Goal: Transaction & Acquisition: Purchase product/service

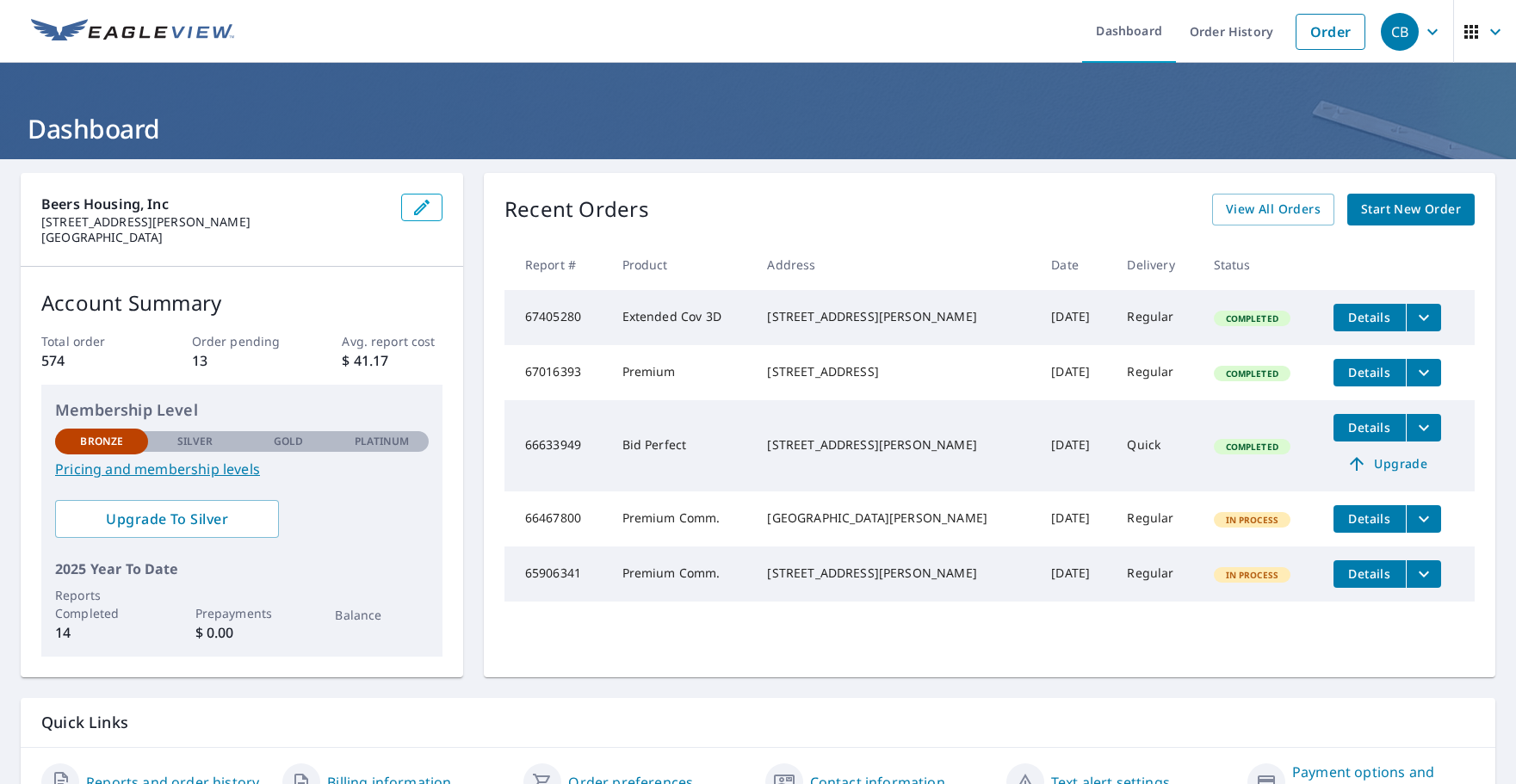
click at [1398, 219] on span "Start New Order" at bounding box center [1411, 210] width 100 height 22
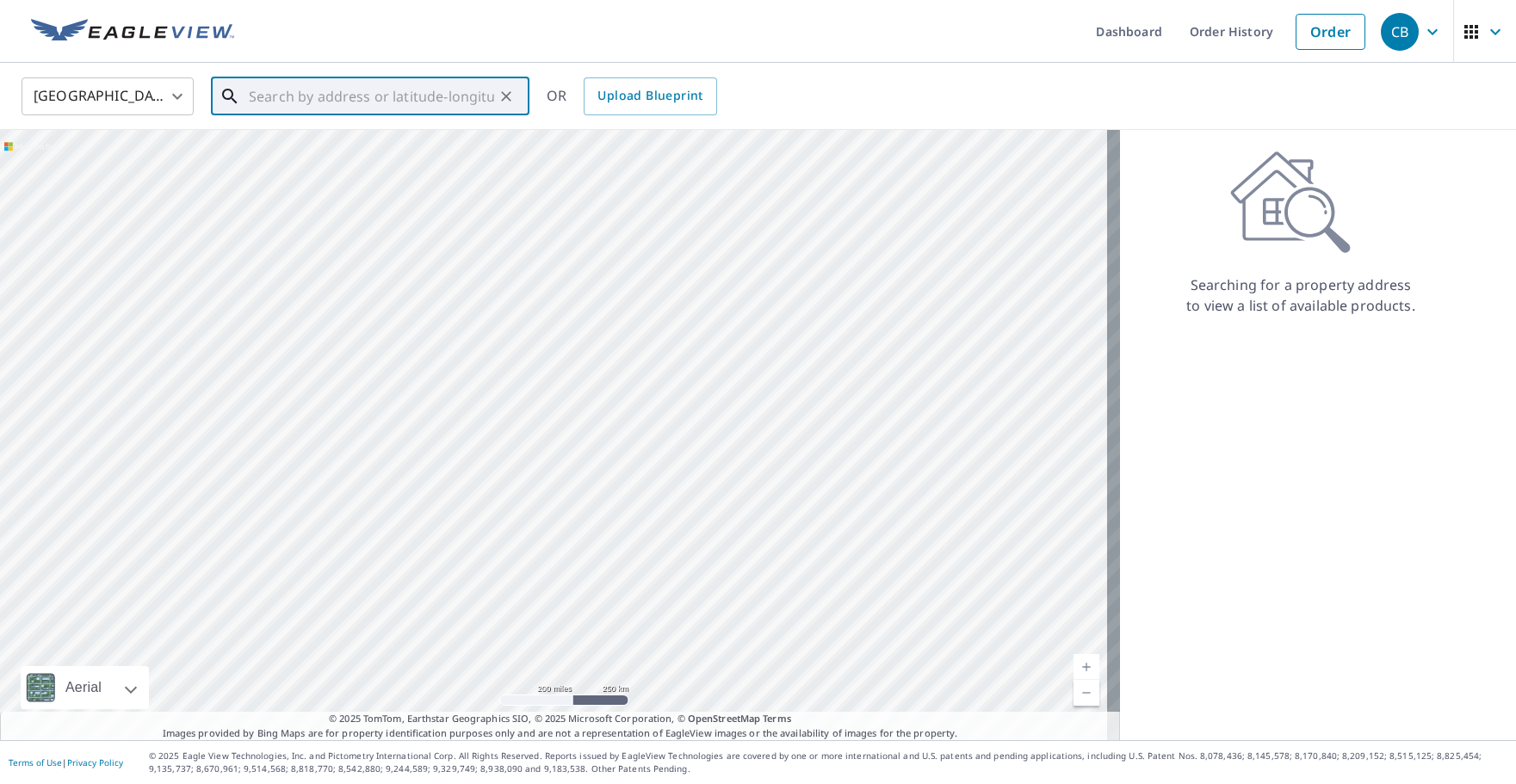
click at [363, 98] on input "text" at bounding box center [371, 96] width 246 height 49
paste input "[STREET_ADDRESS][PERSON_NAME]"
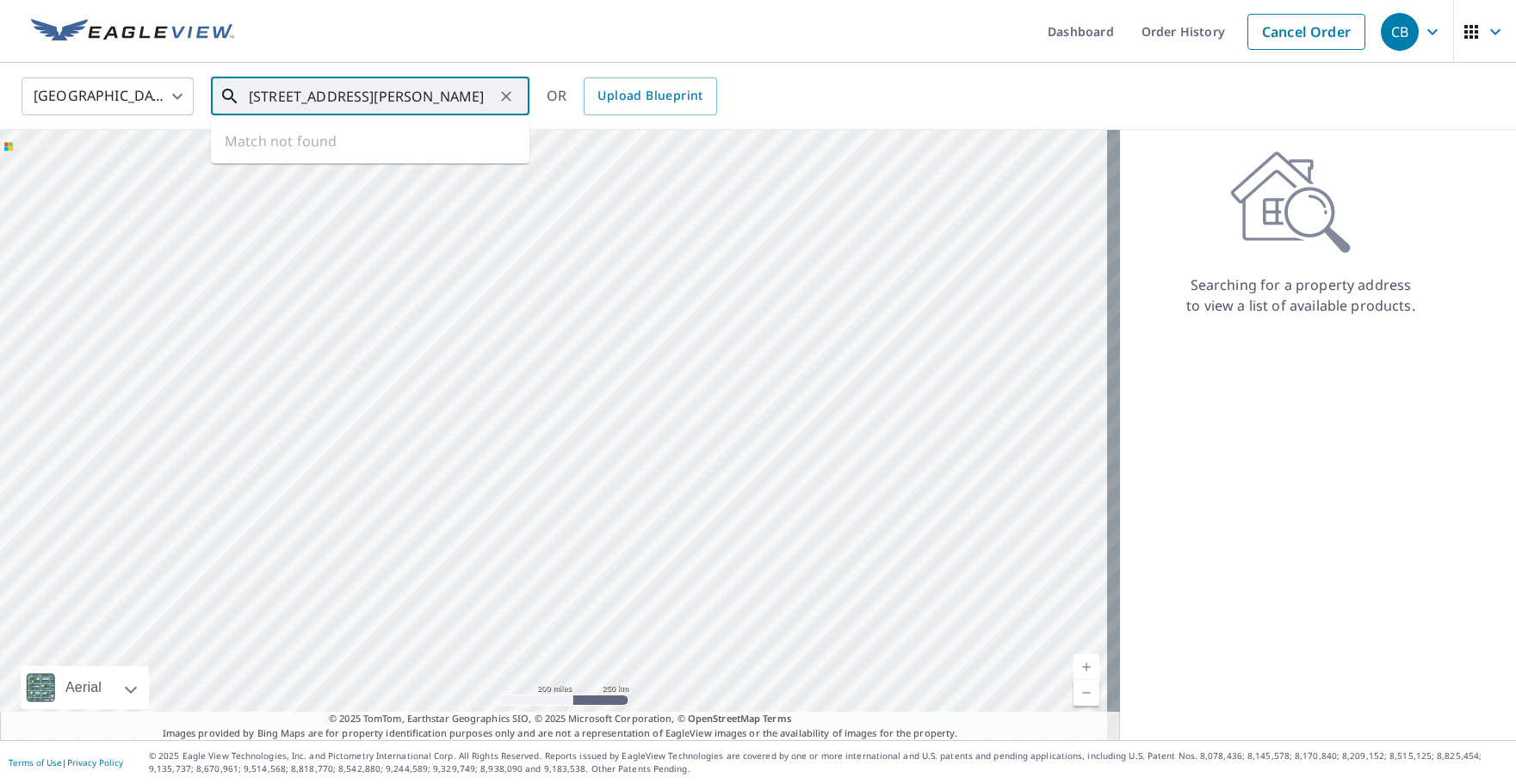
scroll to position [0, 29]
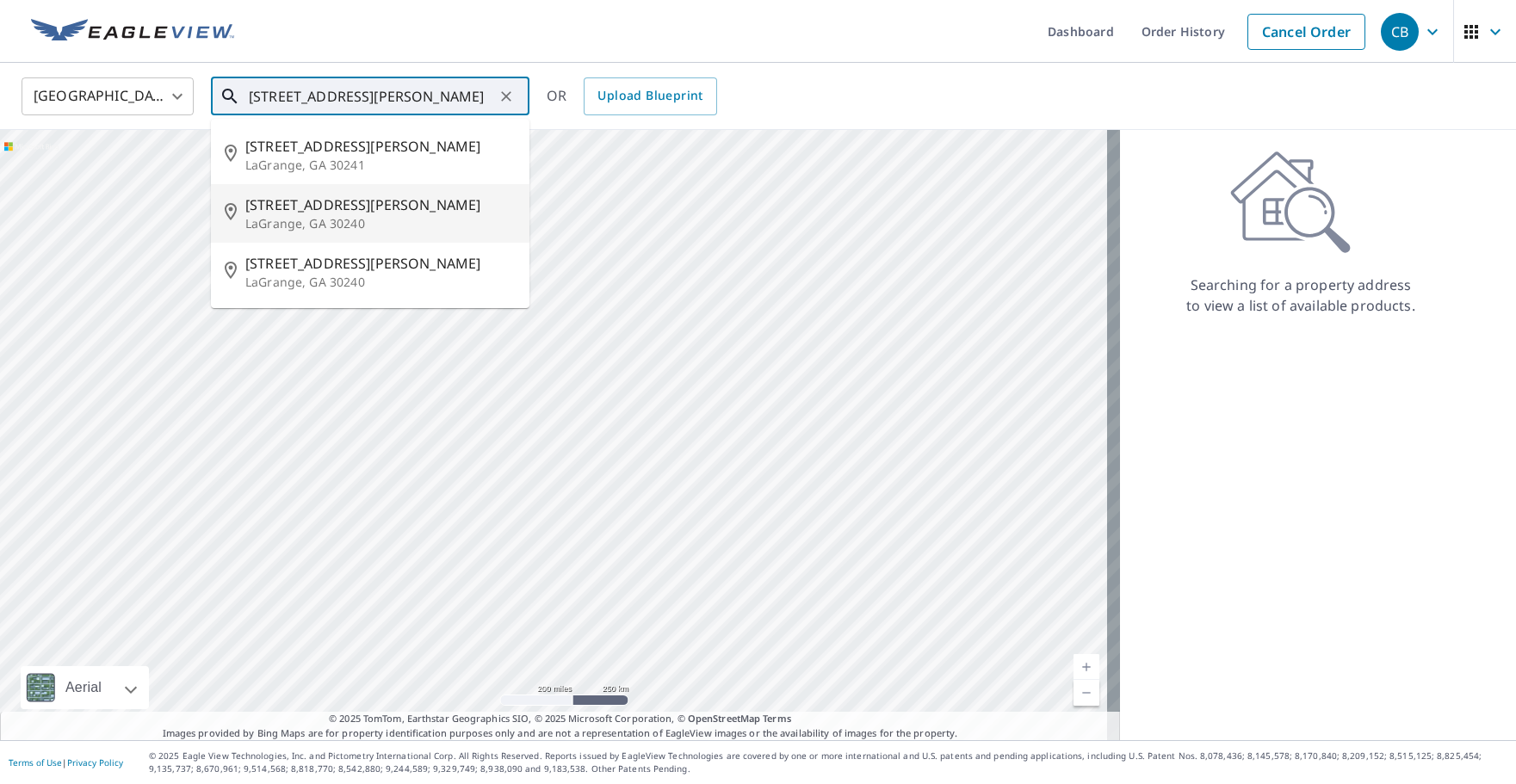
click at [366, 216] on p "LaGrange, GA 30240" at bounding box center [381, 223] width 270 height 17
type input "[STREET_ADDRESS][PERSON_NAME]"
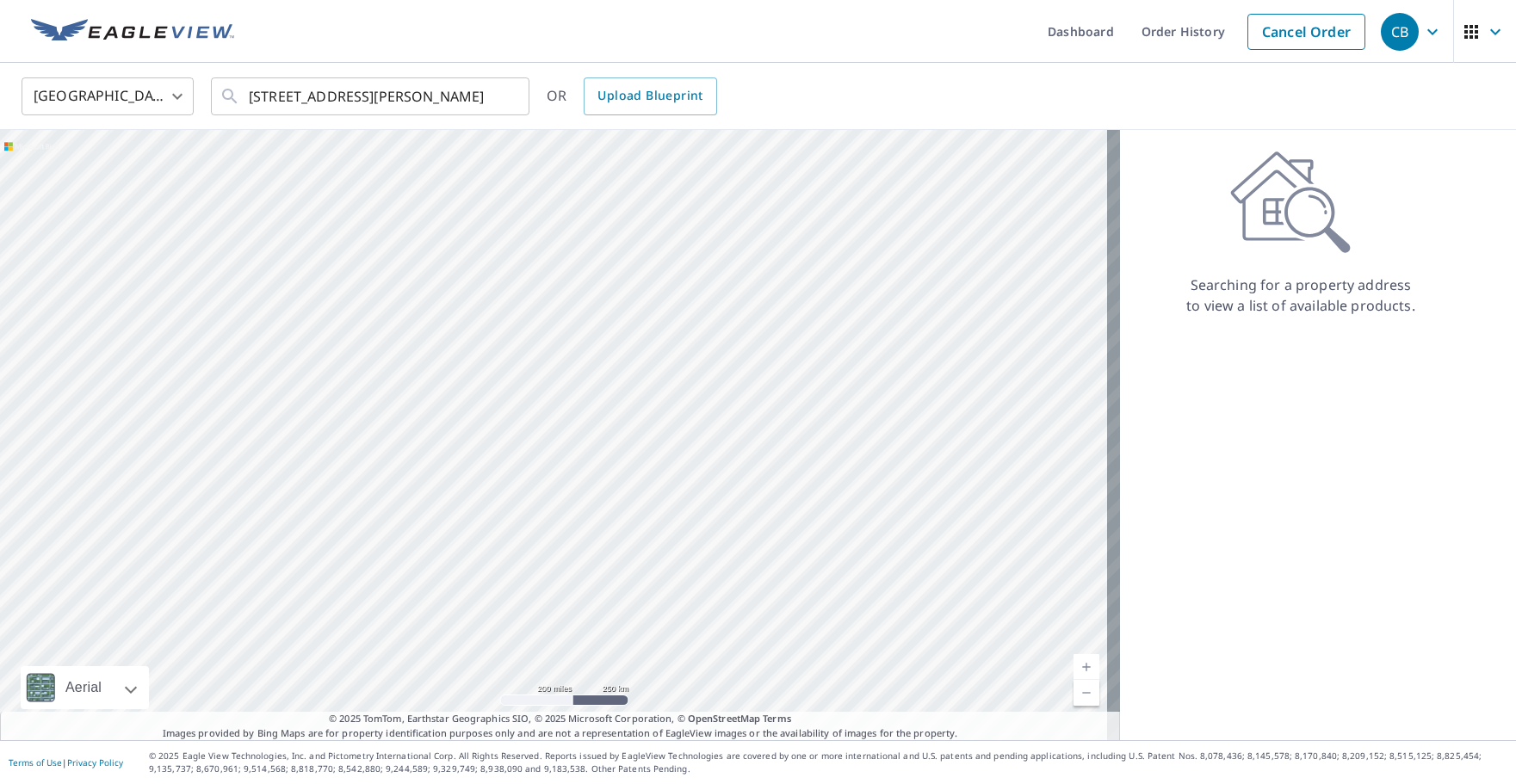
scroll to position [0, 0]
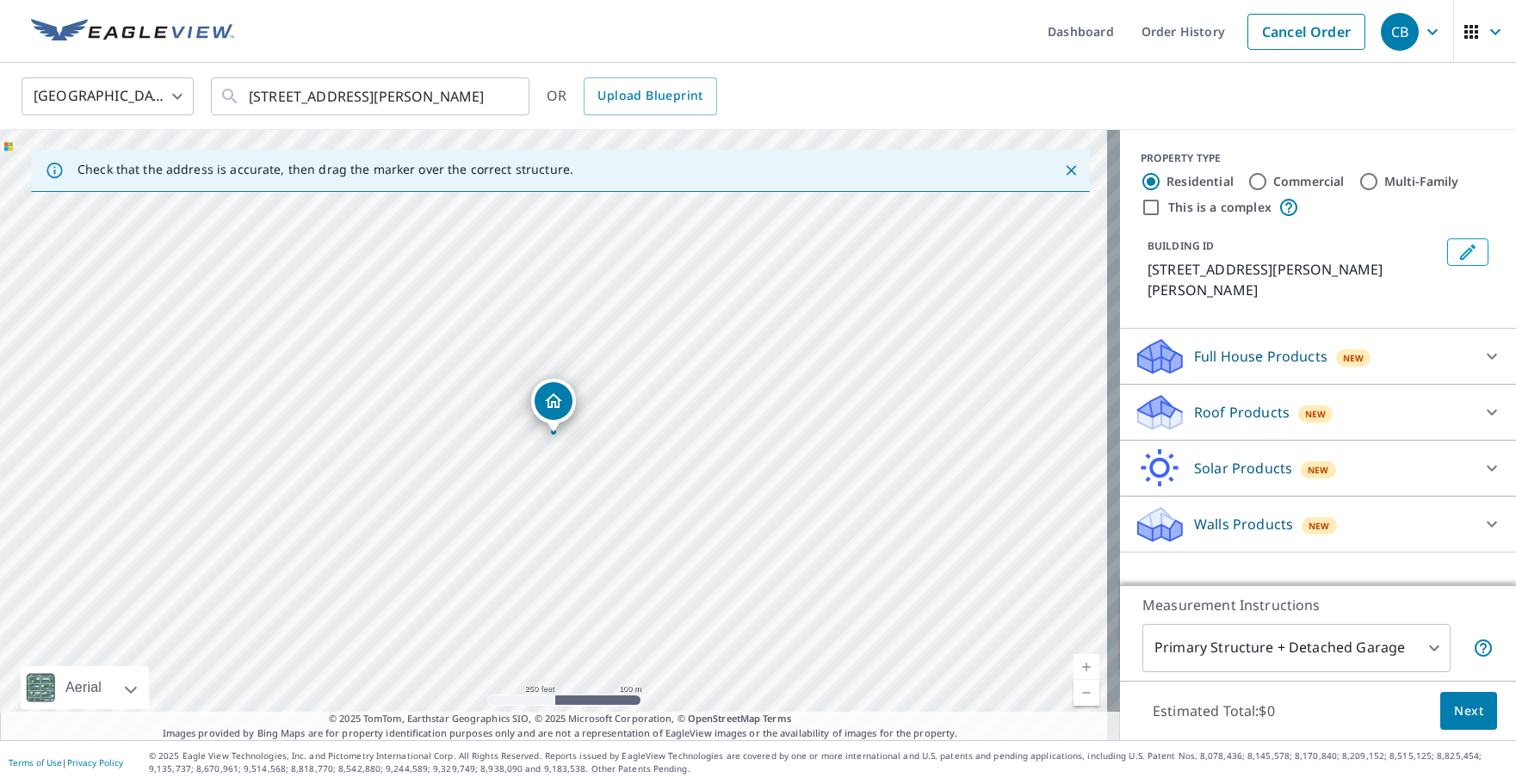
click at [1248, 180] on input "Commercial" at bounding box center [1258, 181] width 21 height 21
radio input "true"
type input "4"
click at [1482, 347] on icon at bounding box center [1492, 356] width 21 height 21
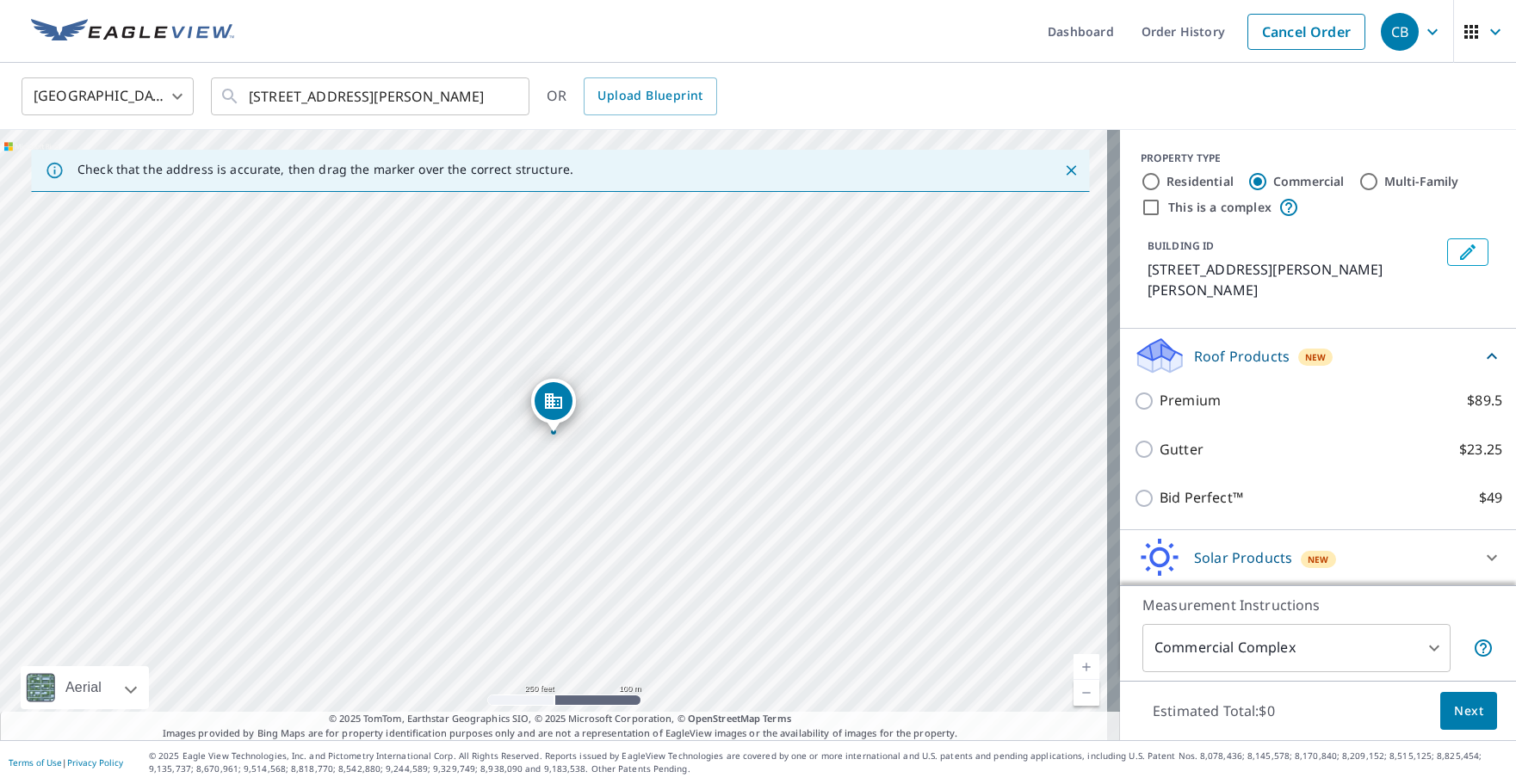
scroll to position [36, 0]
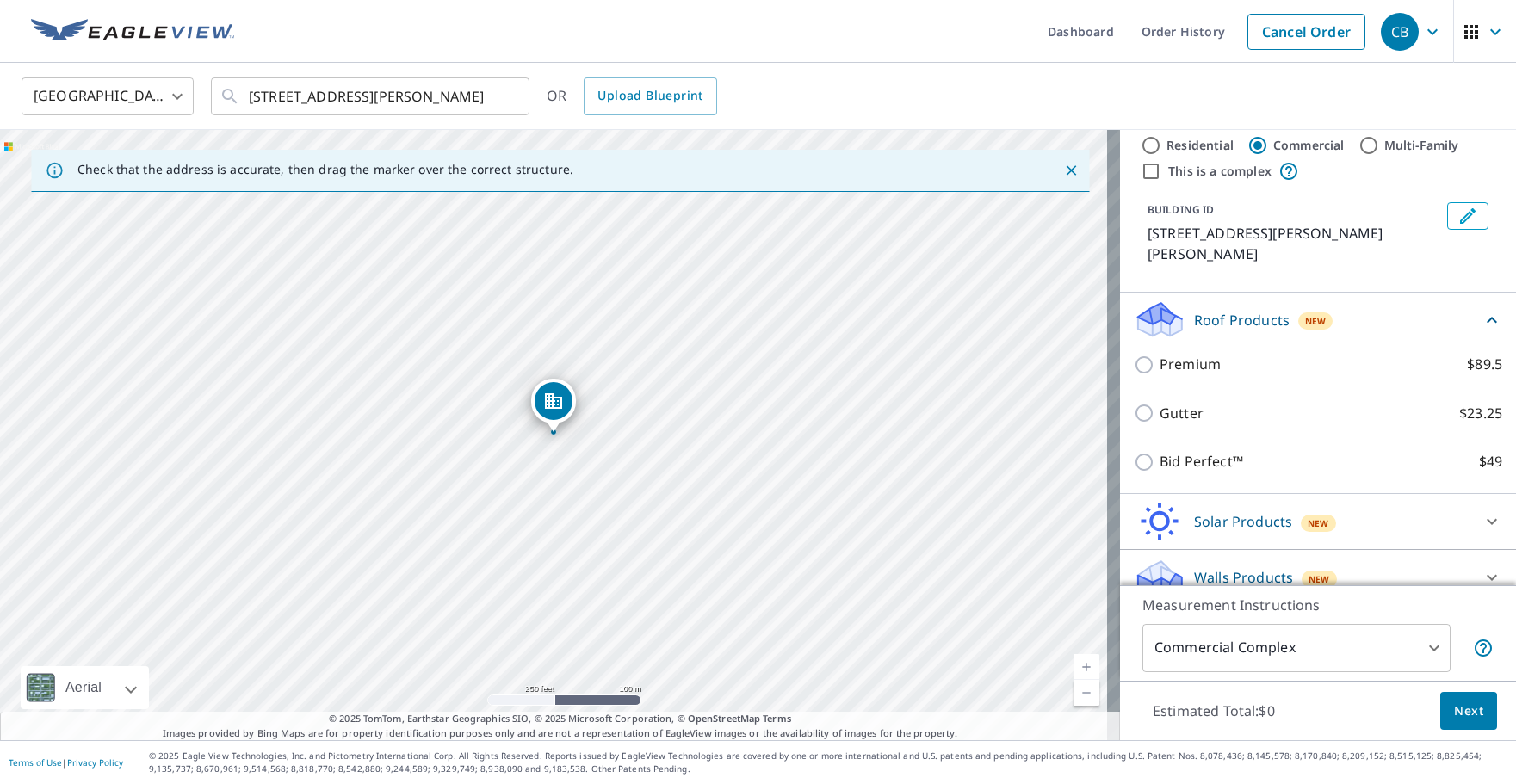
click at [1400, 649] on body "CB CB Dashboard Order History Cancel Order CB [GEOGRAPHIC_DATA] [GEOGRAPHIC_DAT…" at bounding box center [758, 392] width 1516 height 784
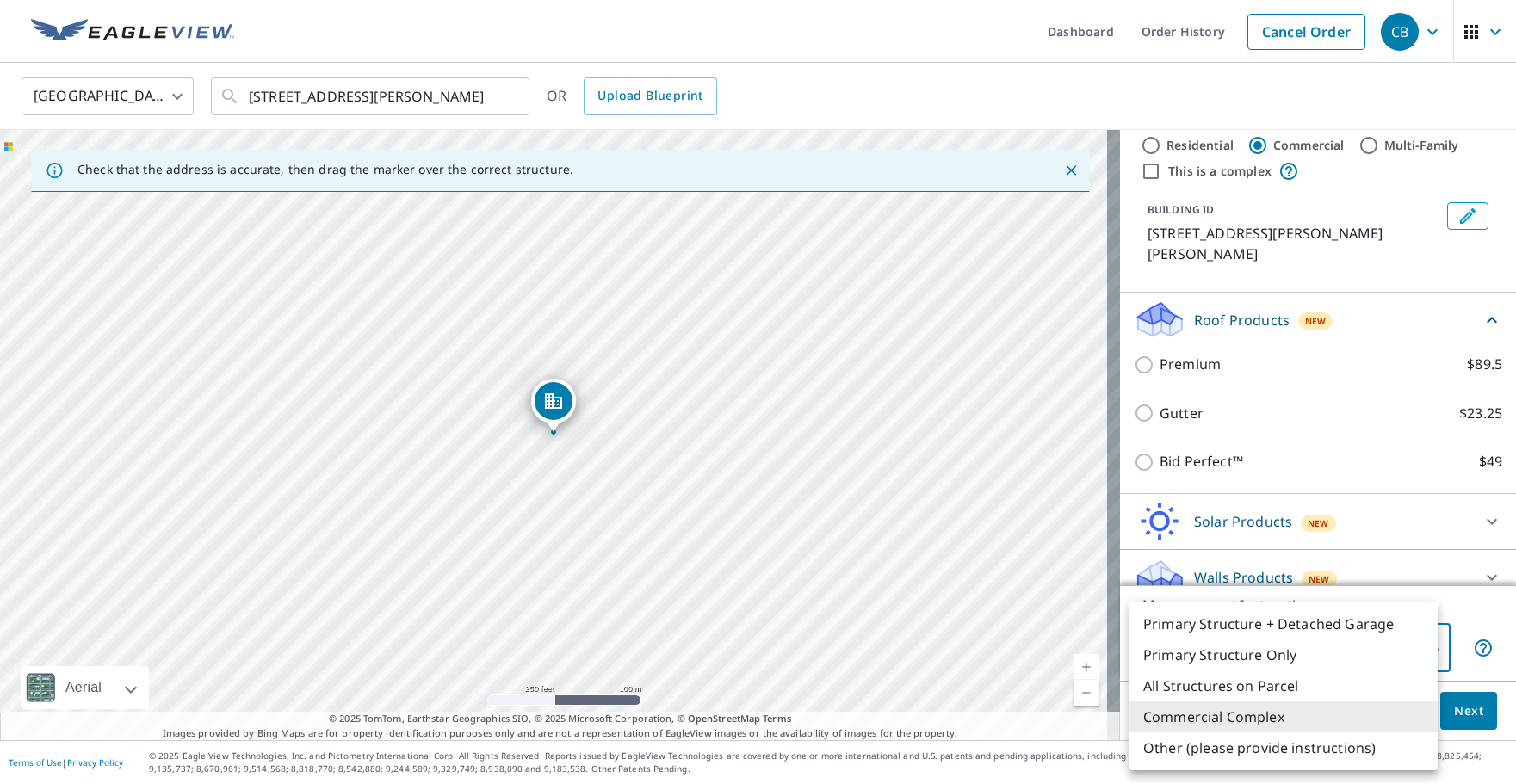
click at [1070, 665] on div at bounding box center [758, 392] width 1516 height 784
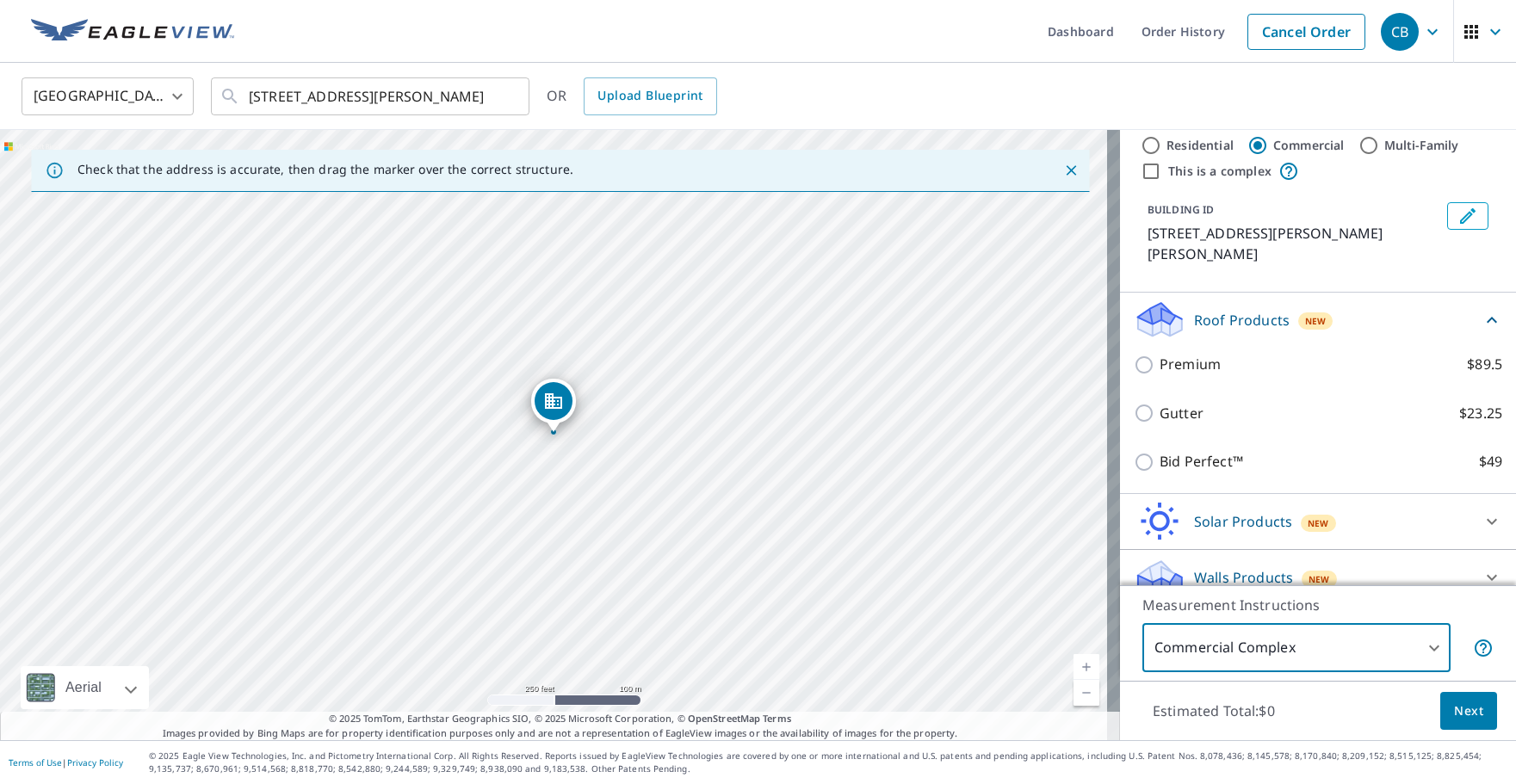
click at [1074, 665] on link "Current Level 17, Zoom In" at bounding box center [1087, 667] width 26 height 26
click at [1074, 665] on link "Current Level 18, Zoom In" at bounding box center [1087, 667] width 26 height 26
click at [1074, 665] on link "Current Level 19, Zoom In" at bounding box center [1087, 667] width 26 height 26
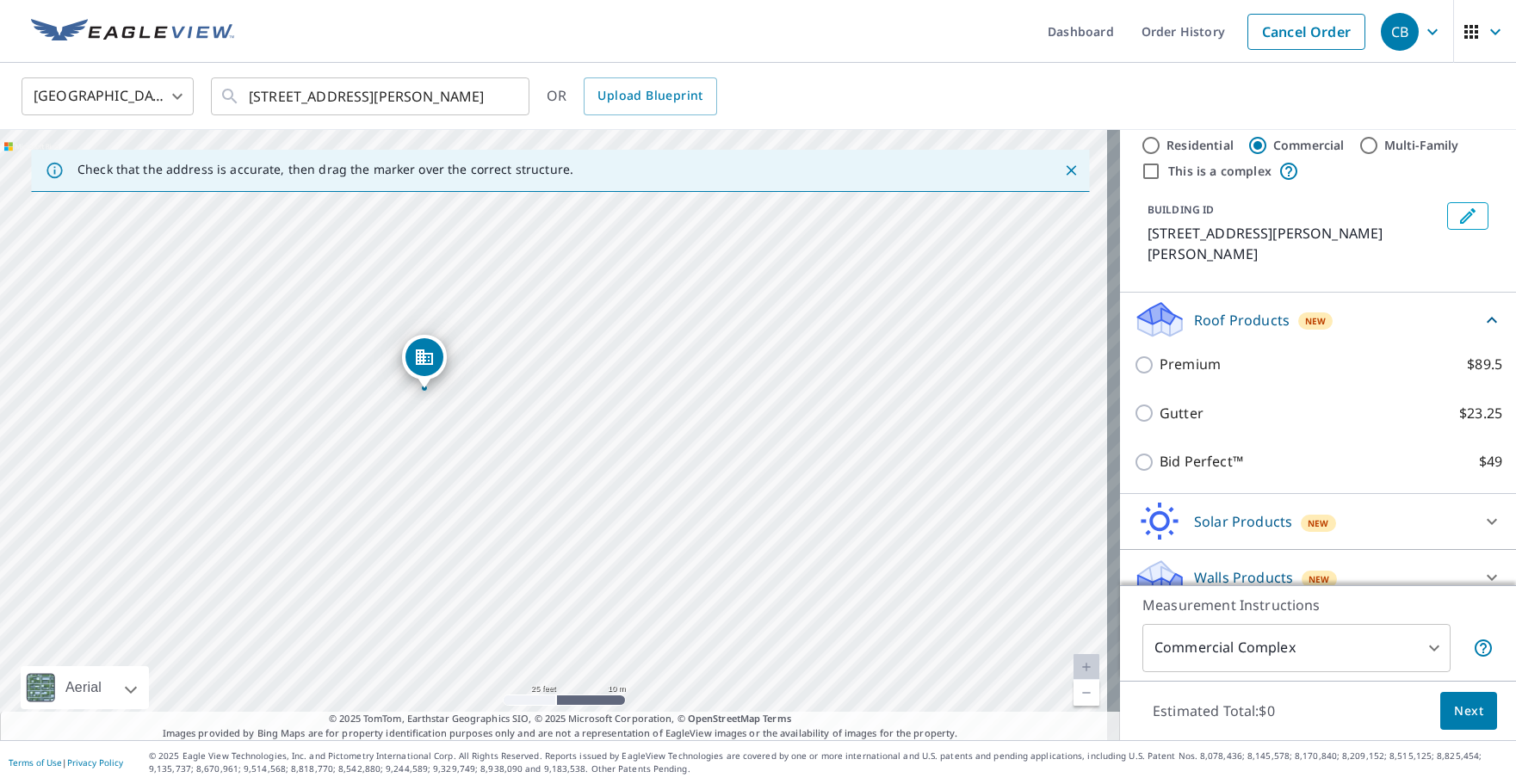
drag, startPoint x: 698, startPoint y: 524, endPoint x: 568, endPoint y: 481, distance: 136.9
click at [568, 481] on div "[STREET_ADDRESS][PERSON_NAME]" at bounding box center [560, 435] width 1120 height 610
click at [1397, 652] on body "CB CB Dashboard Order History Cancel Order CB [GEOGRAPHIC_DATA] [GEOGRAPHIC_DAT…" at bounding box center [758, 392] width 1516 height 784
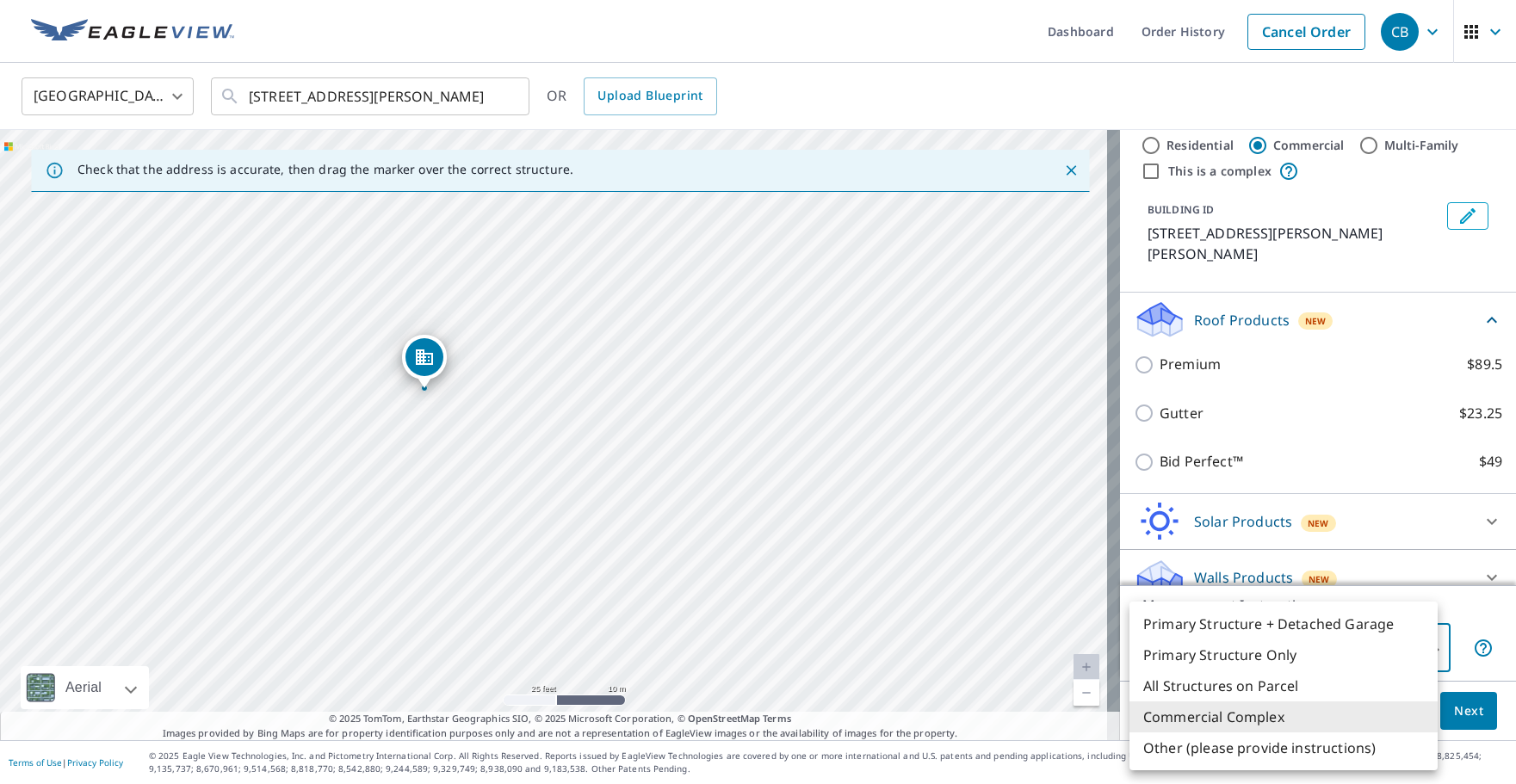
click at [1249, 720] on li "Commercial Complex" at bounding box center [1284, 717] width 308 height 31
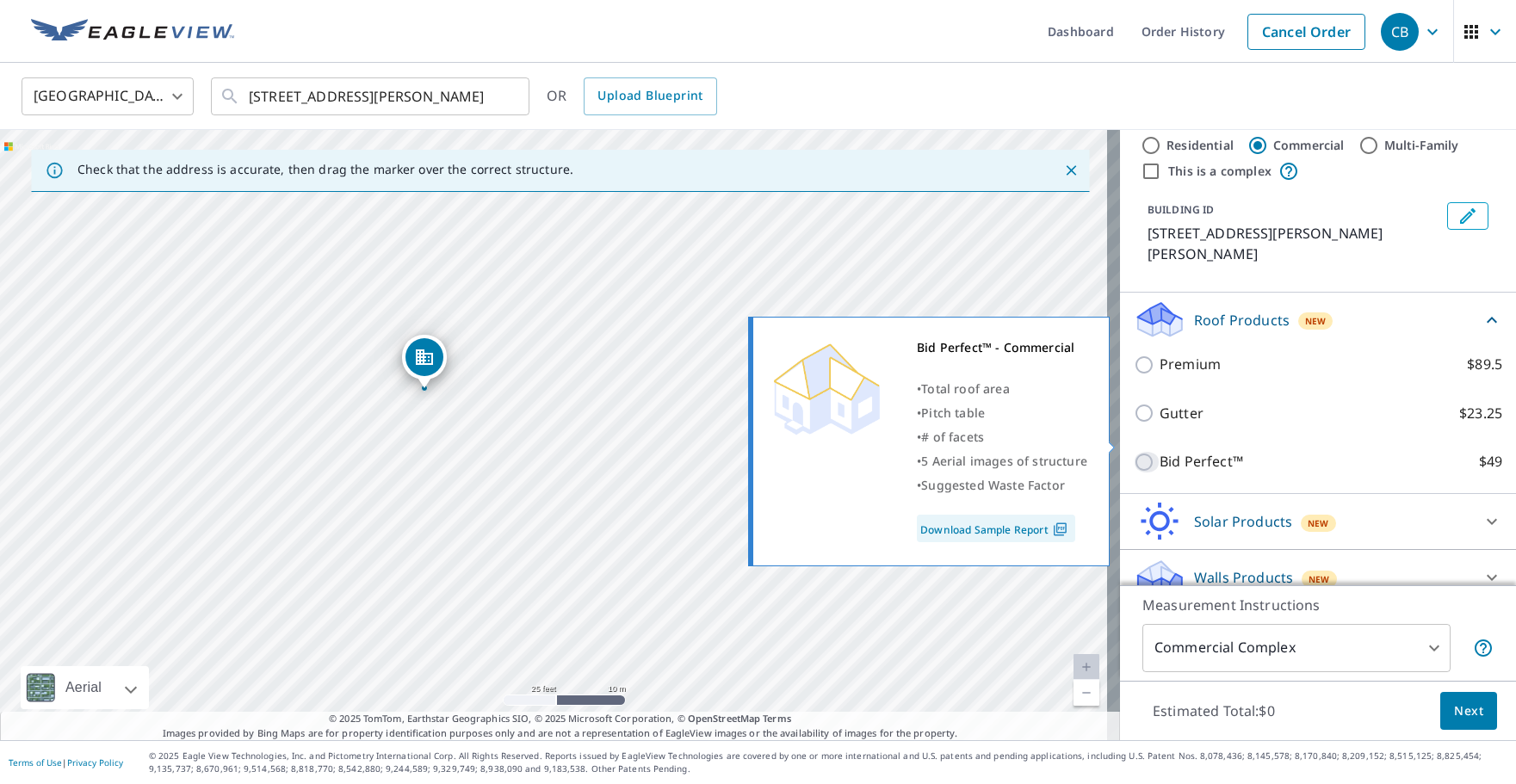
click at [1134, 452] on input "Bid Perfect™ $49" at bounding box center [1147, 462] width 26 height 21
checkbox input "true"
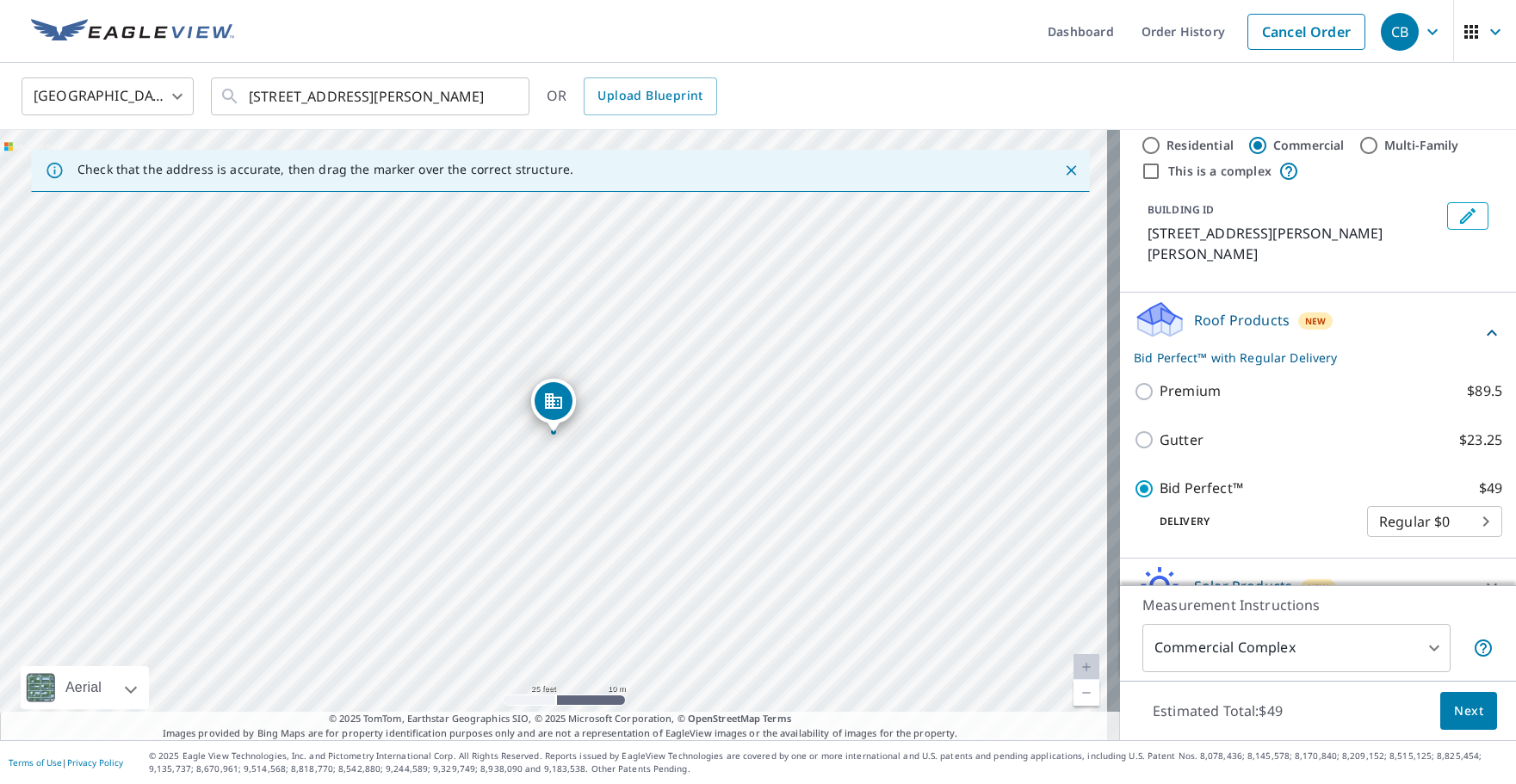
click at [1439, 500] on body "CB CB Dashboard Order History Cancel Order CB [GEOGRAPHIC_DATA] [GEOGRAPHIC_DAT…" at bounding box center [758, 392] width 1516 height 784
click at [1268, 504] on div at bounding box center [758, 392] width 1516 height 784
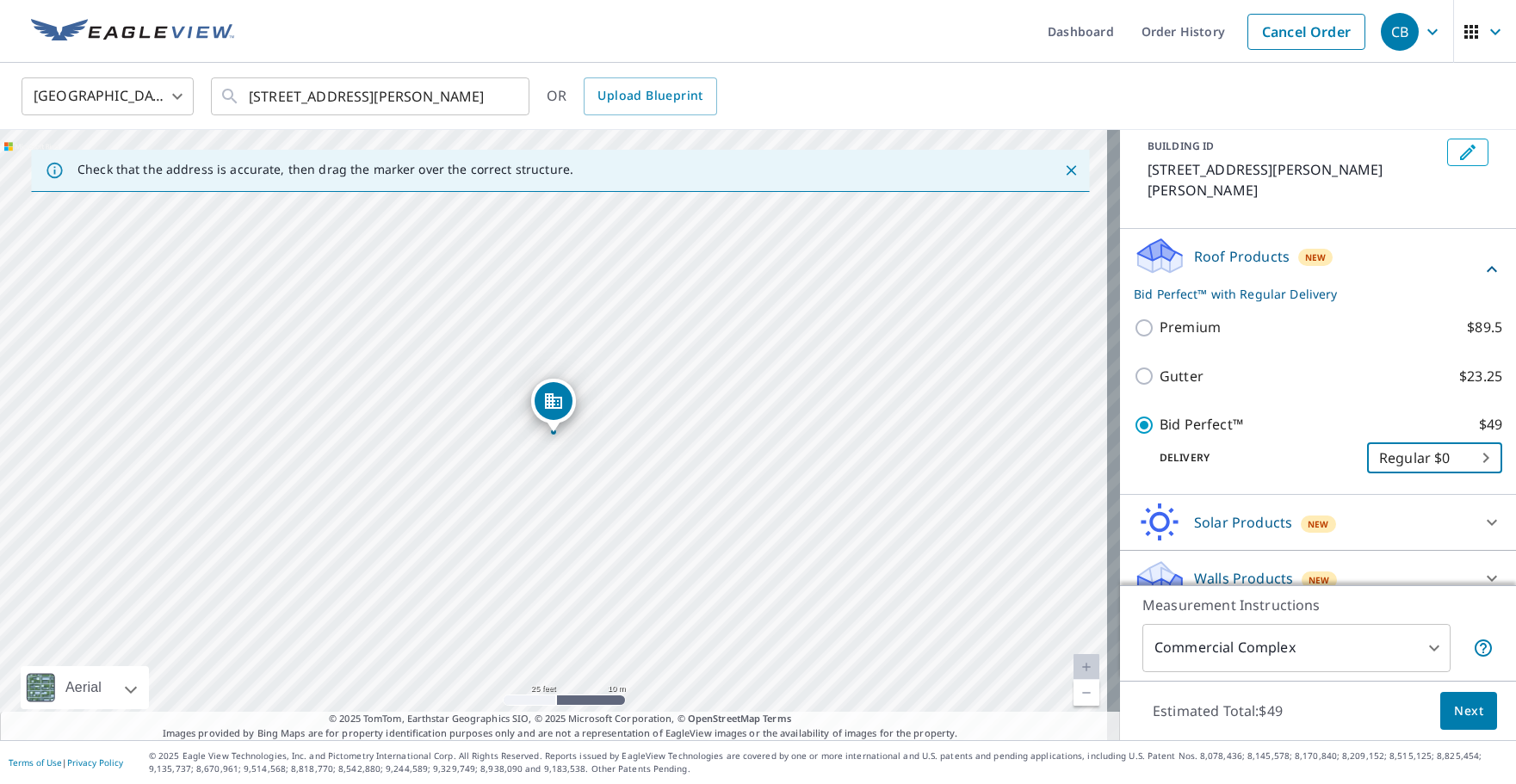
scroll to position [101, 0]
click at [1448, 722] on button "Next" at bounding box center [1468, 711] width 57 height 39
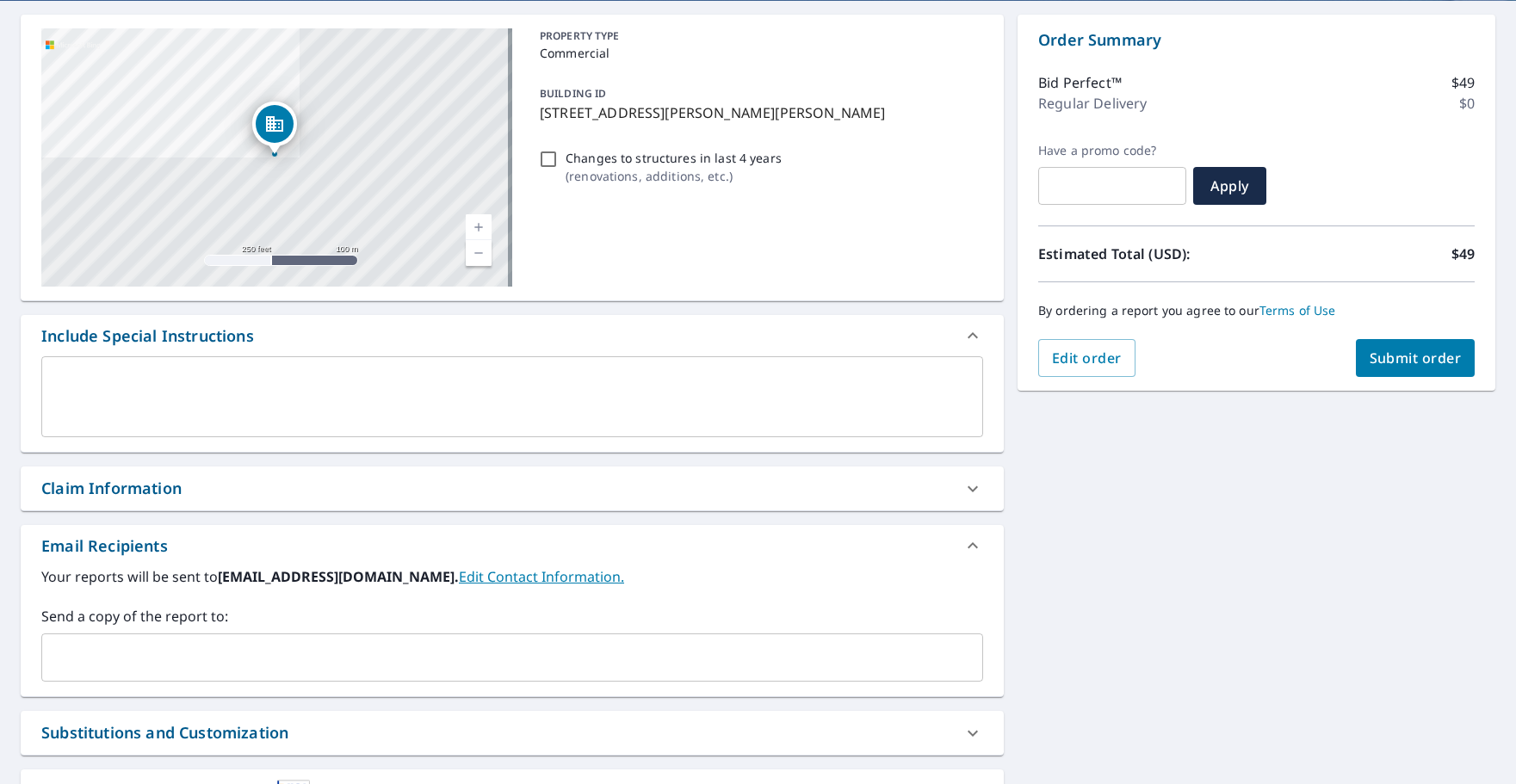
scroll to position [41, 0]
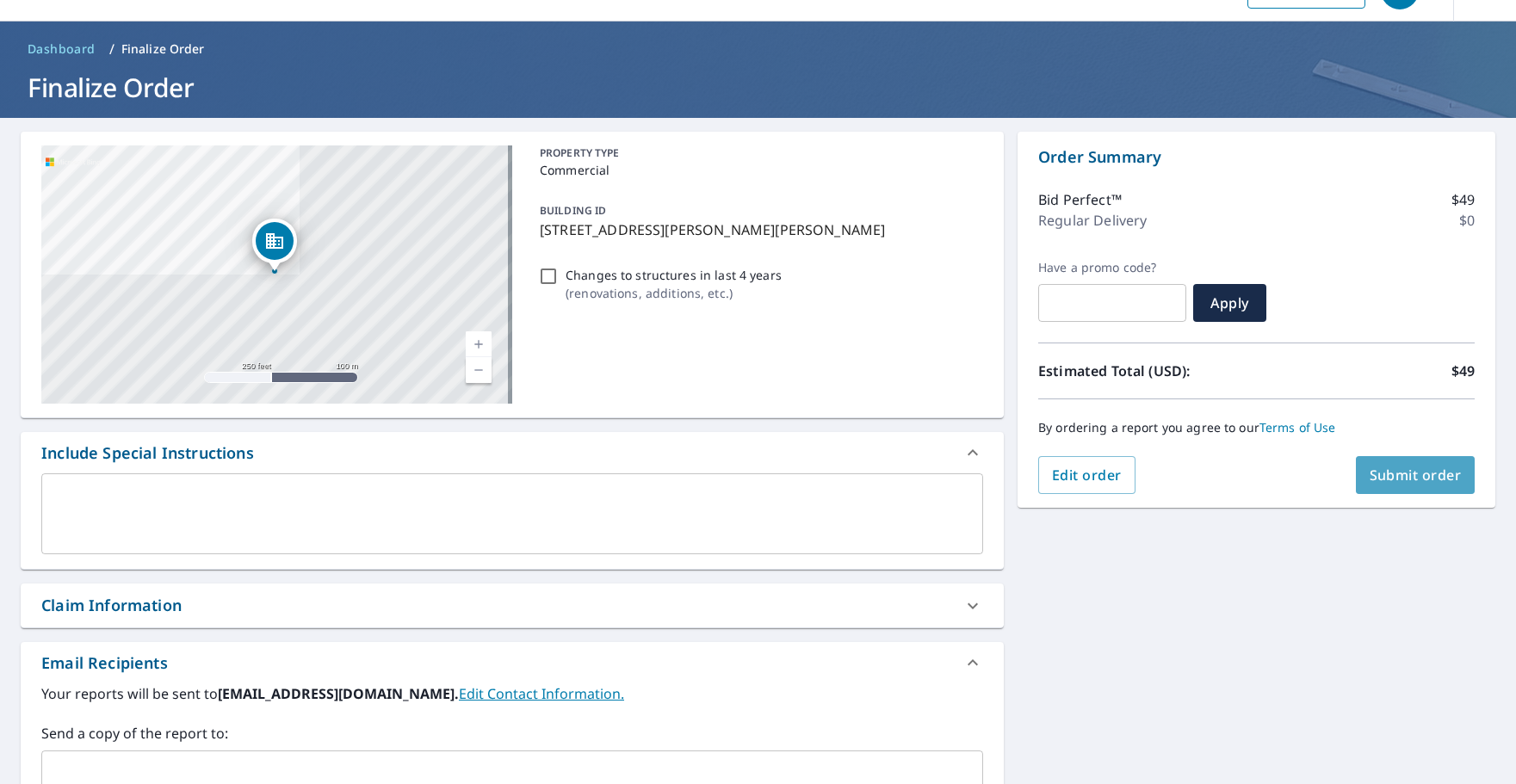
click at [1370, 481] on span "Submit order" at bounding box center [1416, 474] width 92 height 19
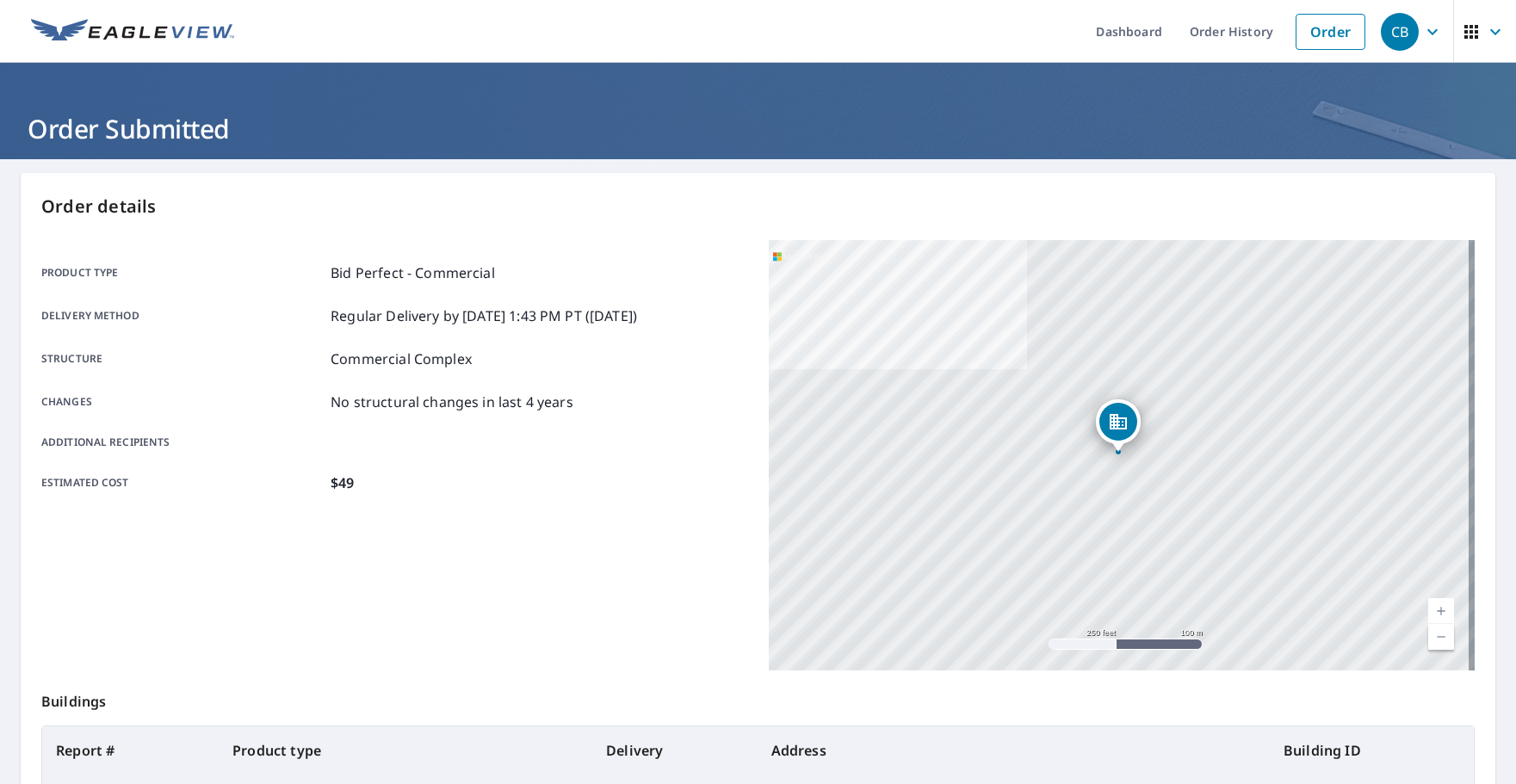
click at [664, 242] on div "Product type Bid Perfect - Commercial Delivery method Regular Delivery by [DATE…" at bounding box center [394, 378] width 707 height 275
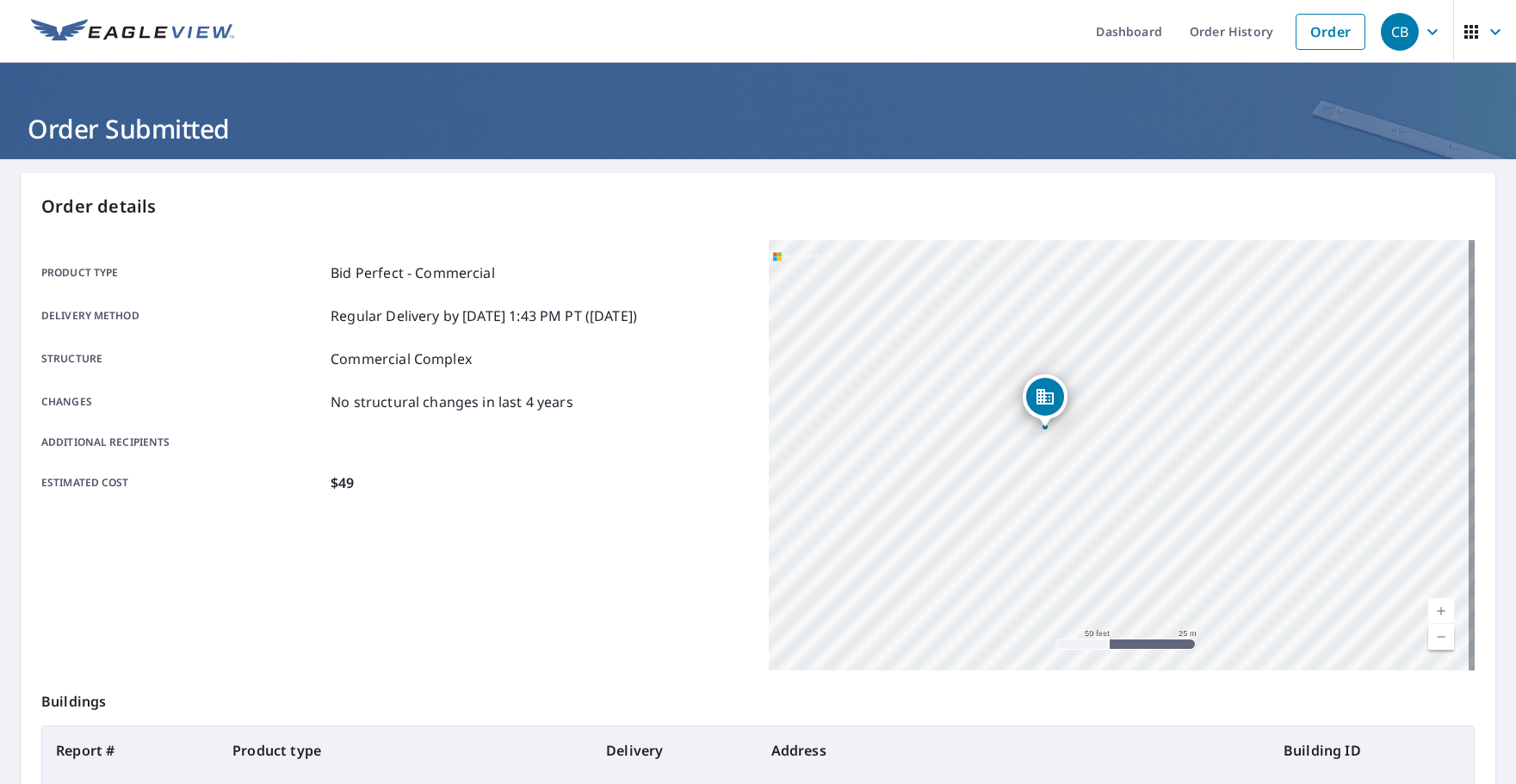
drag, startPoint x: 1072, startPoint y: 369, endPoint x: 1144, endPoint y: 468, distance: 122.4
click at [1144, 468] on div "[STREET_ADDRESS][PERSON_NAME]" at bounding box center [1122, 455] width 707 height 430
